Goal: Transaction & Acquisition: Purchase product/service

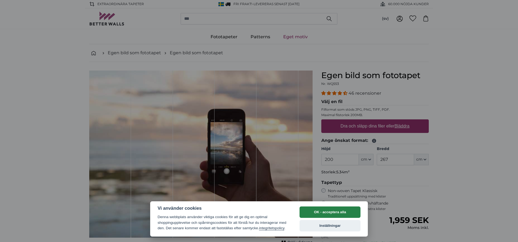
click at [323, 213] on button "OK - acceptera alla" at bounding box center [329, 212] width 61 height 11
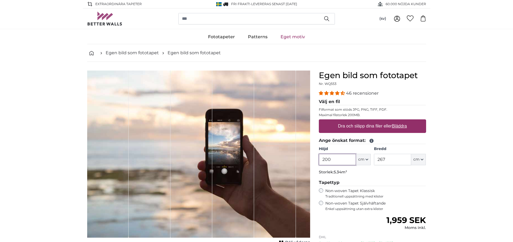
click at [341, 158] on input "200" at bounding box center [337, 159] width 37 height 11
click at [397, 125] on u "Bläddra" at bounding box center [399, 126] width 15 height 5
click at [397, 121] on input "Dra och släpp dina filer eller Bläddra" at bounding box center [372, 121] width 107 height 2
type input "**********"
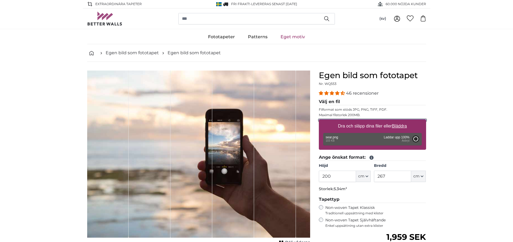
type input "55"
type input "99"
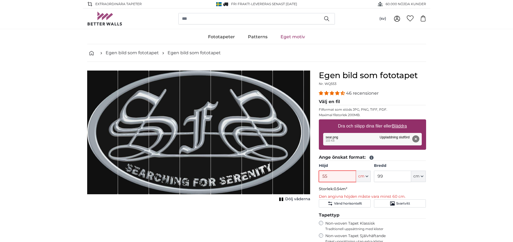
click at [340, 176] on input "55" at bounding box center [337, 176] width 37 height 11
type input "5"
type input "150"
click at [388, 176] on input "99" at bounding box center [392, 176] width 37 height 11
type input "9"
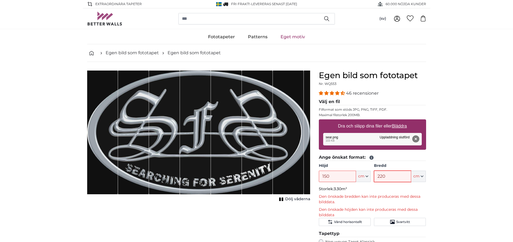
type input "220"
